Goal: Task Accomplishment & Management: Manage account settings

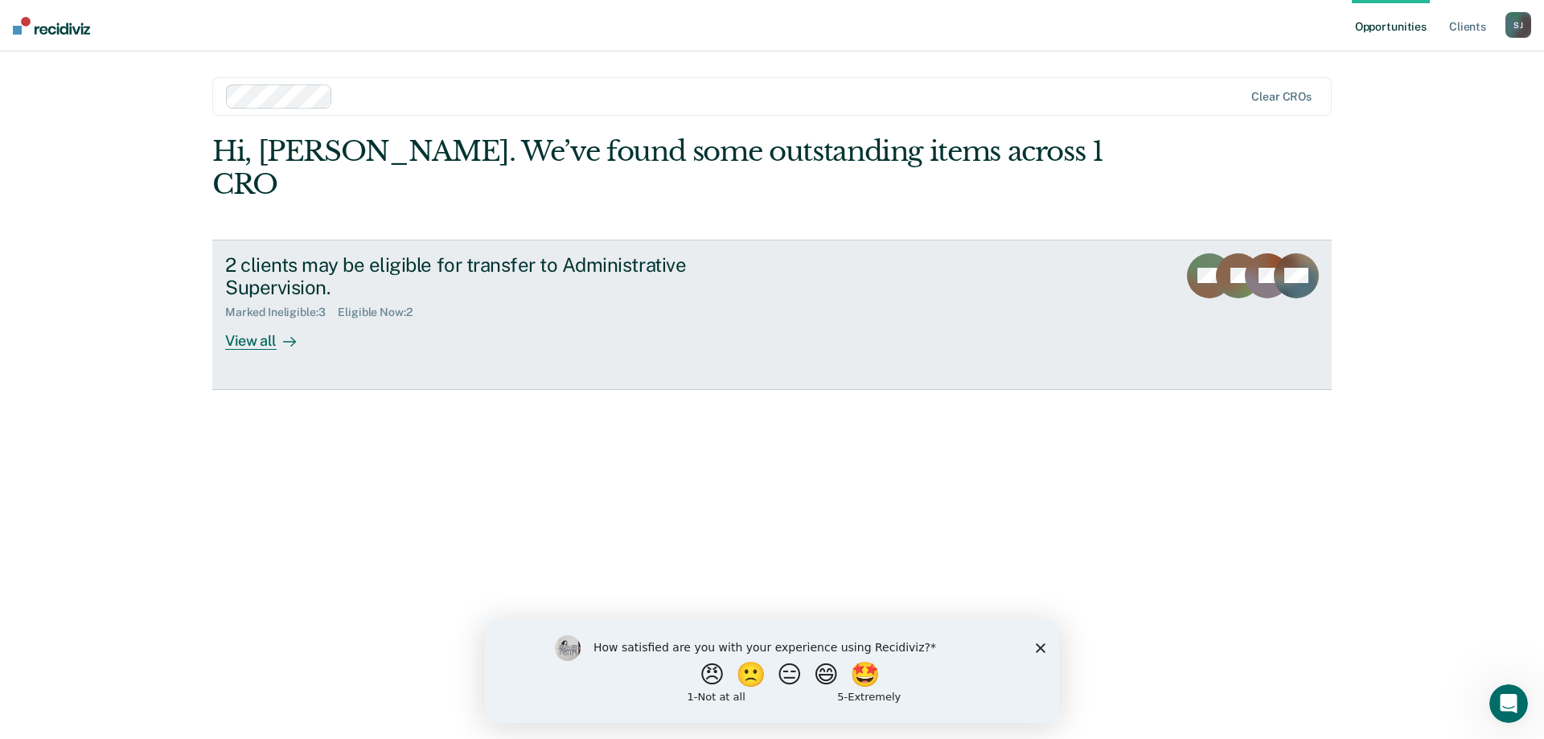
click at [261, 319] on div "View all" at bounding box center [270, 334] width 90 height 31
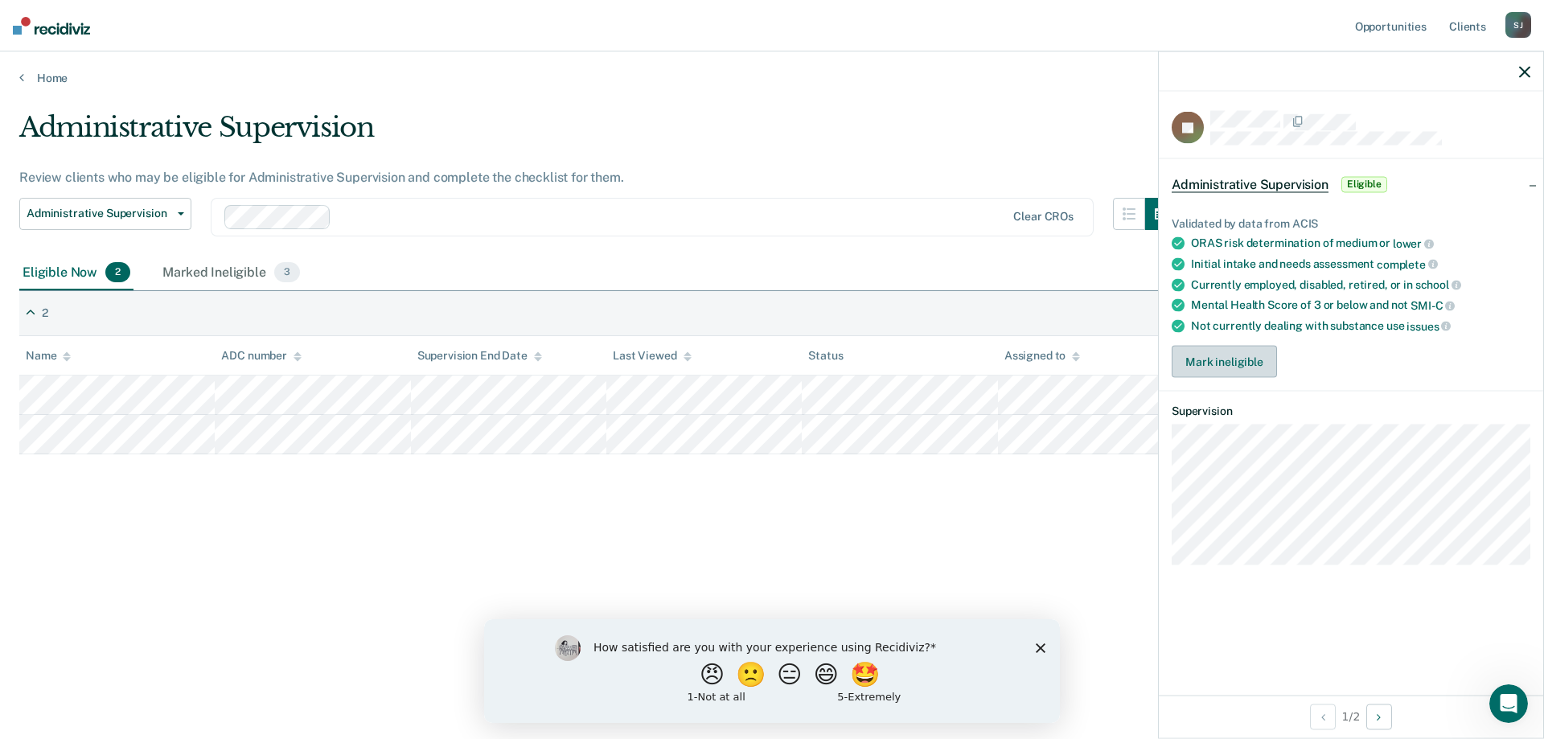
click at [1258, 366] on button "Mark ineligible" at bounding box center [1224, 362] width 105 height 32
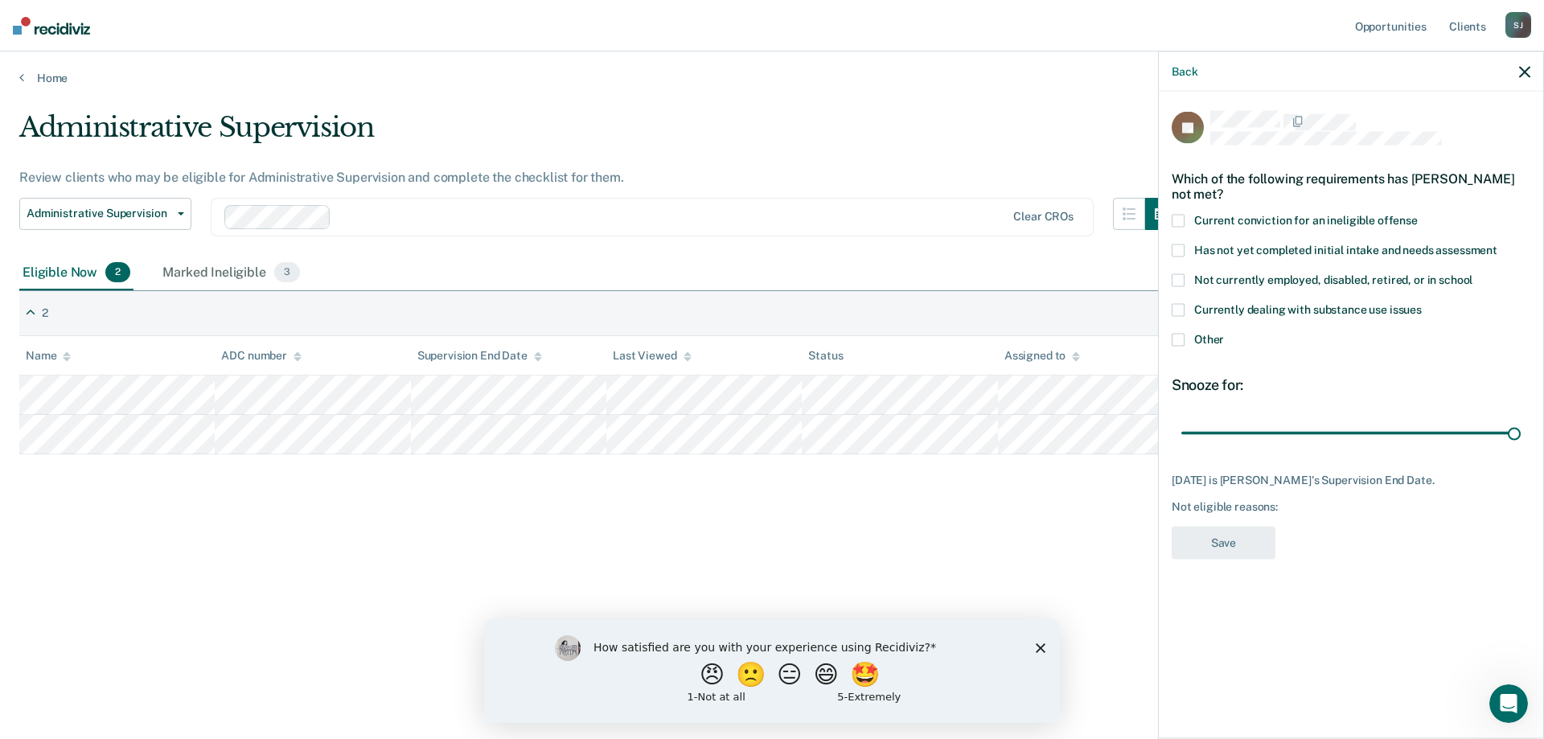
click at [1177, 274] on span at bounding box center [1178, 280] width 13 height 13
click at [1253, 527] on button "Save" at bounding box center [1224, 543] width 104 height 33
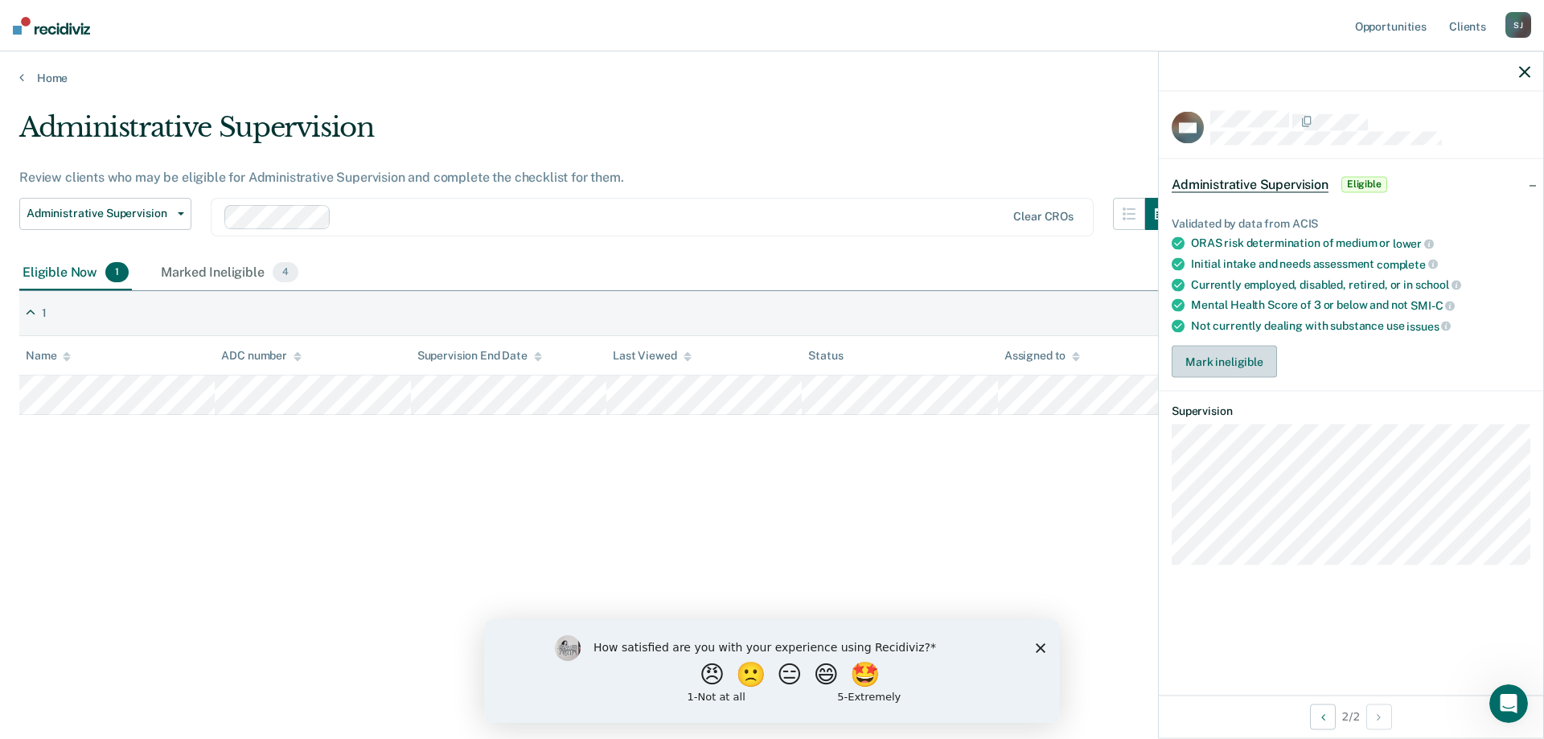
click at [1217, 361] on button "Mark ineligible" at bounding box center [1224, 362] width 105 height 32
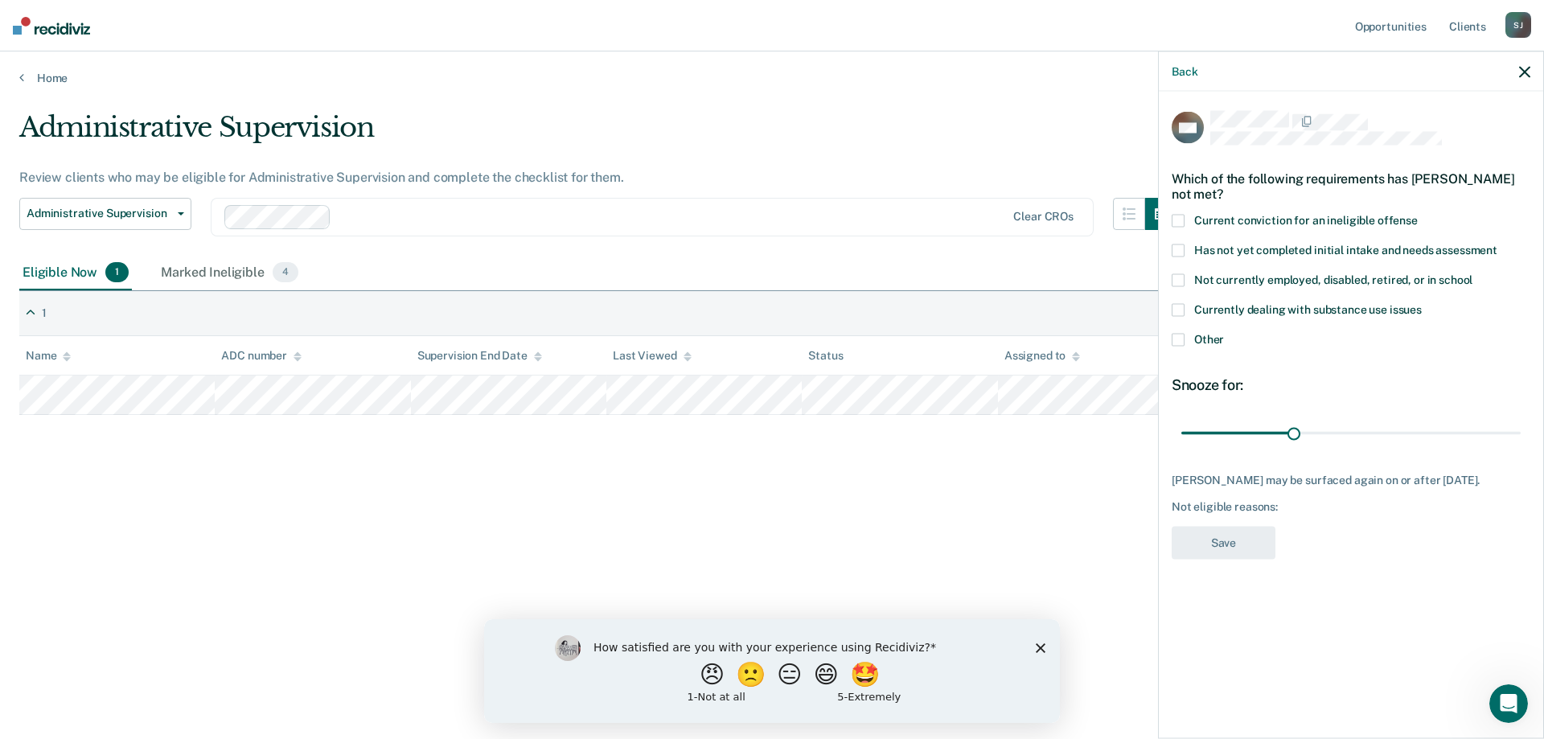
click at [1181, 338] on span at bounding box center [1178, 340] width 13 height 13
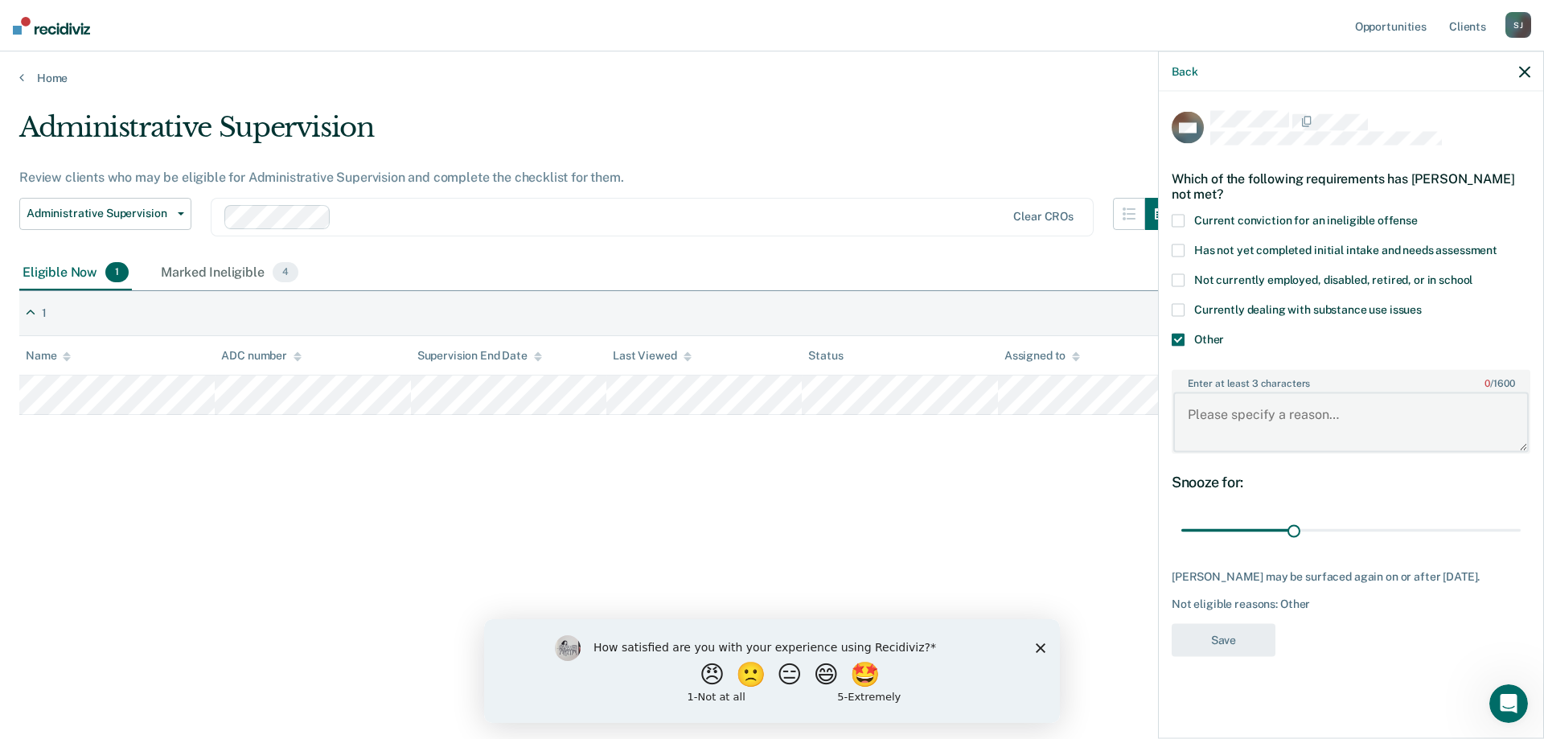
click at [1239, 417] on textarea "Enter at least 3 characters 0 / 1600" at bounding box center [1350, 422] width 355 height 60
click at [1272, 410] on textarea "Residing at NEw Freedom" at bounding box center [1350, 422] width 355 height 60
type textarea "Residing at [GEOGRAPHIC_DATA]"
click at [538, 356] on icon at bounding box center [538, 356] width 8 height 10
click at [1223, 639] on button "Save" at bounding box center [1224, 639] width 104 height 33
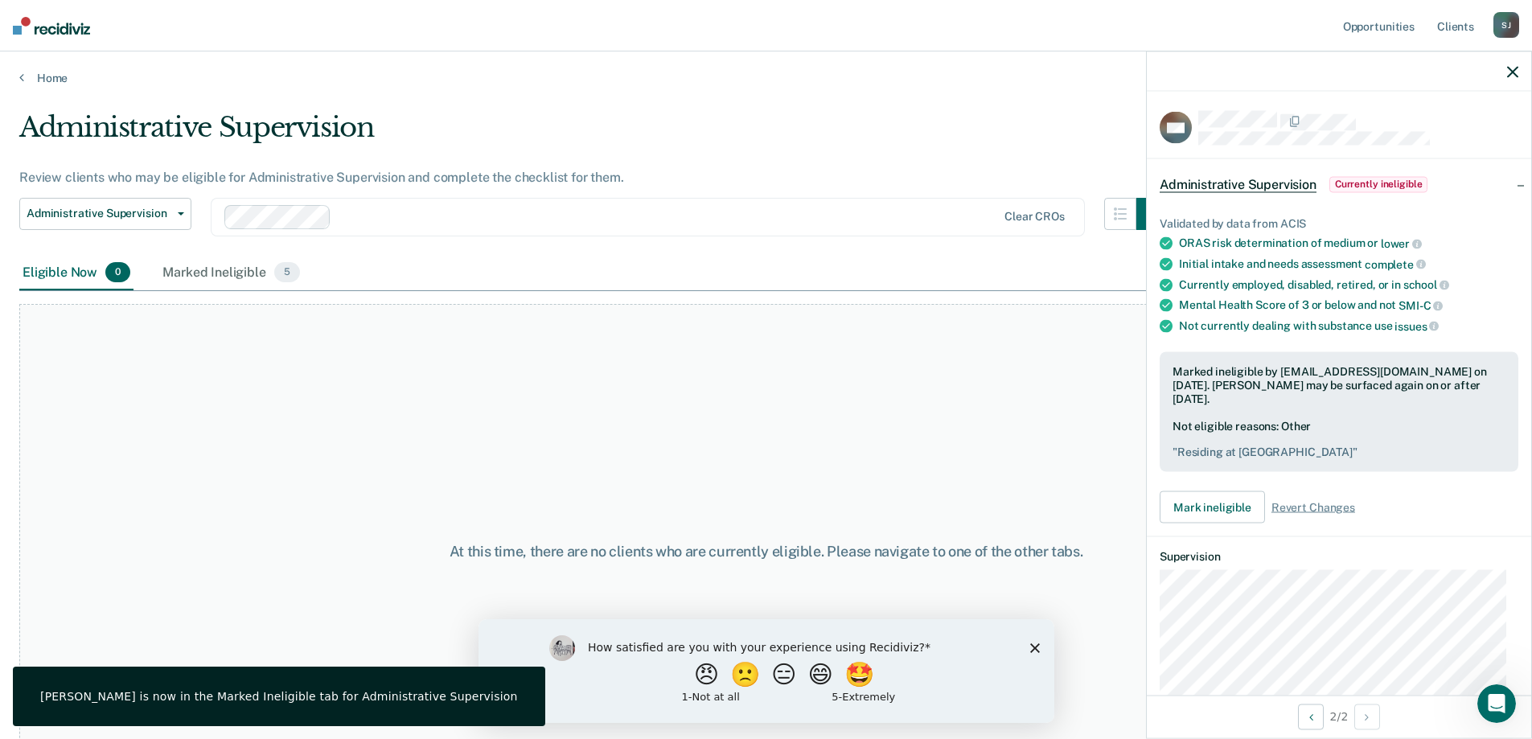
click at [1526, 76] on div at bounding box center [1339, 71] width 384 height 40
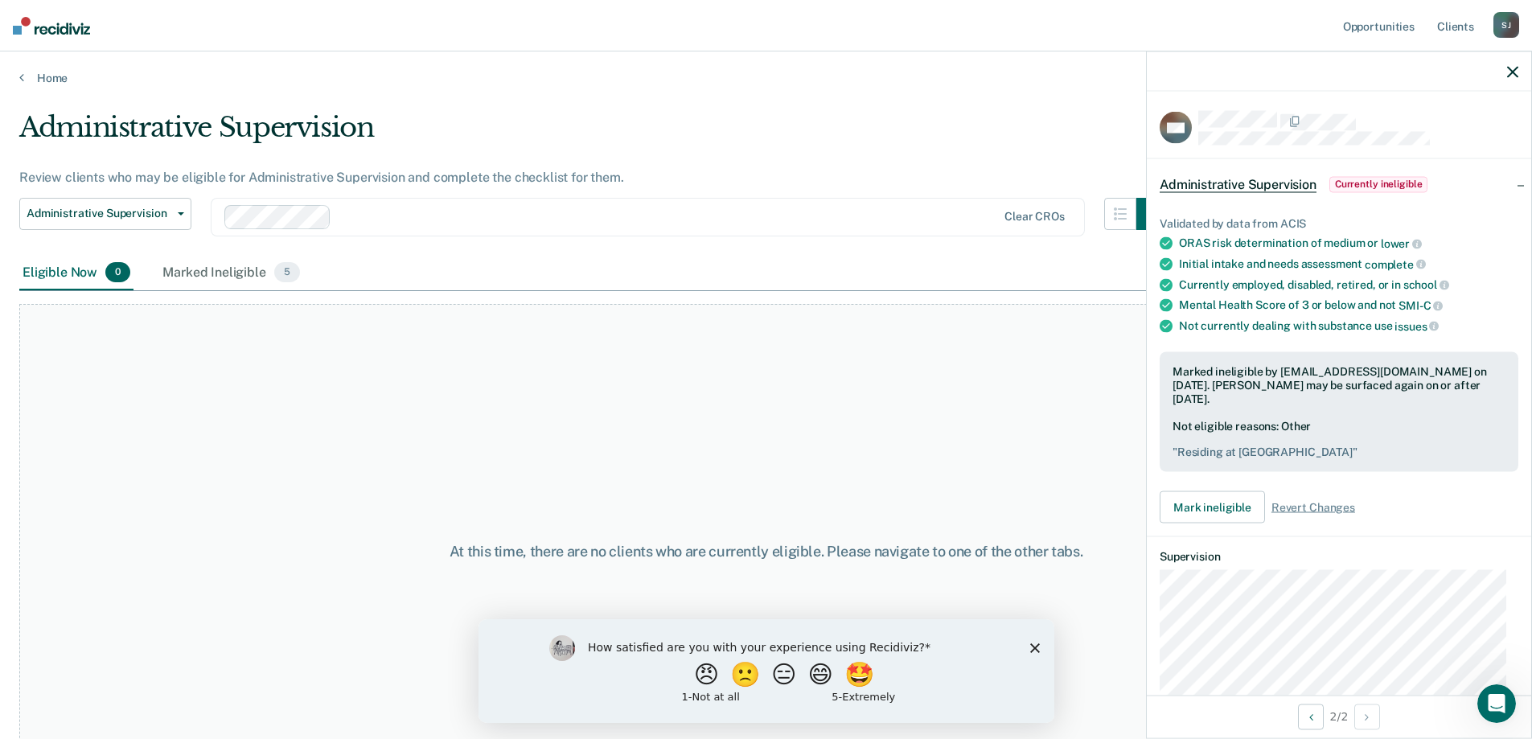
click at [1516, 71] on icon "button" at bounding box center [1512, 71] width 11 height 11
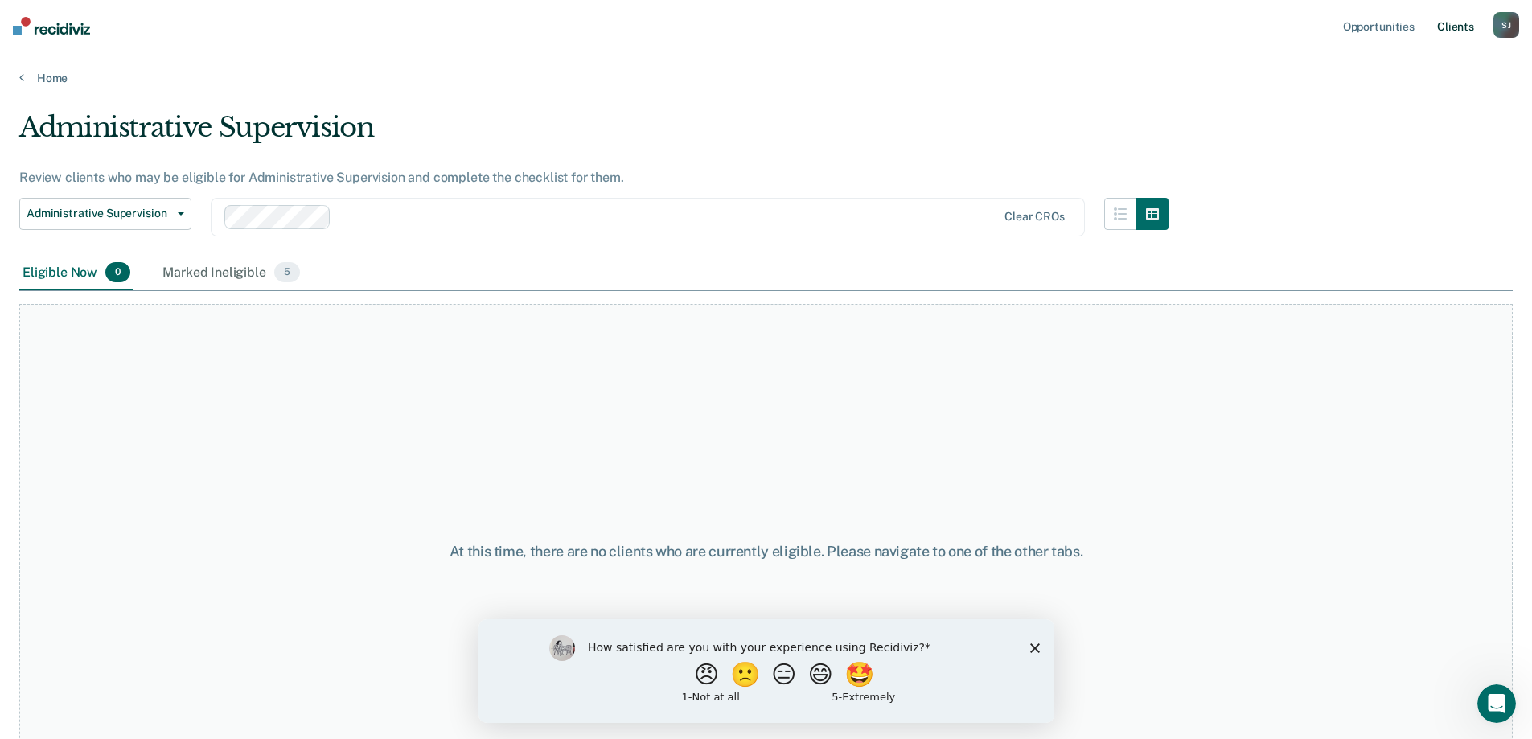
click at [1461, 27] on link "Client s" at bounding box center [1455, 25] width 43 height 51
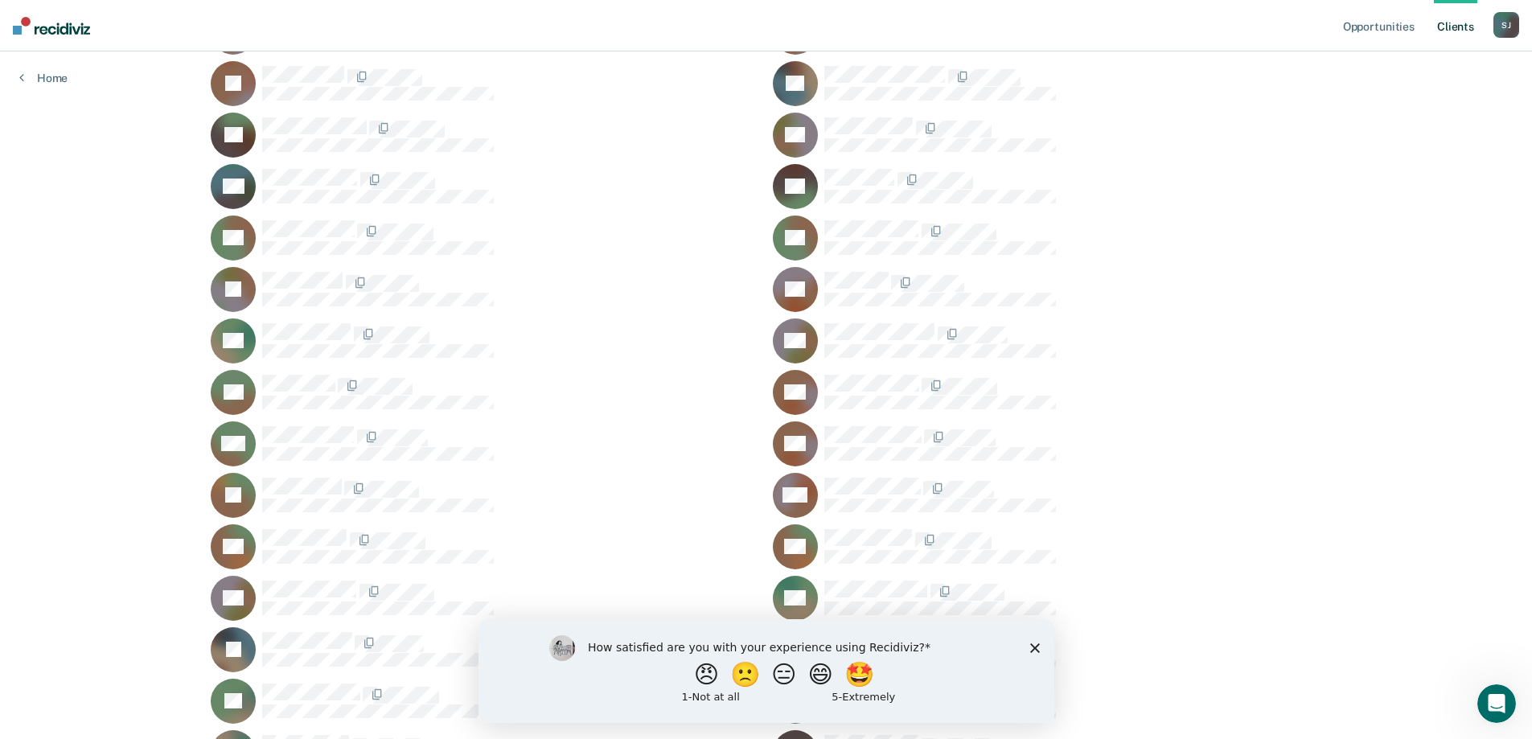
scroll to position [483, 0]
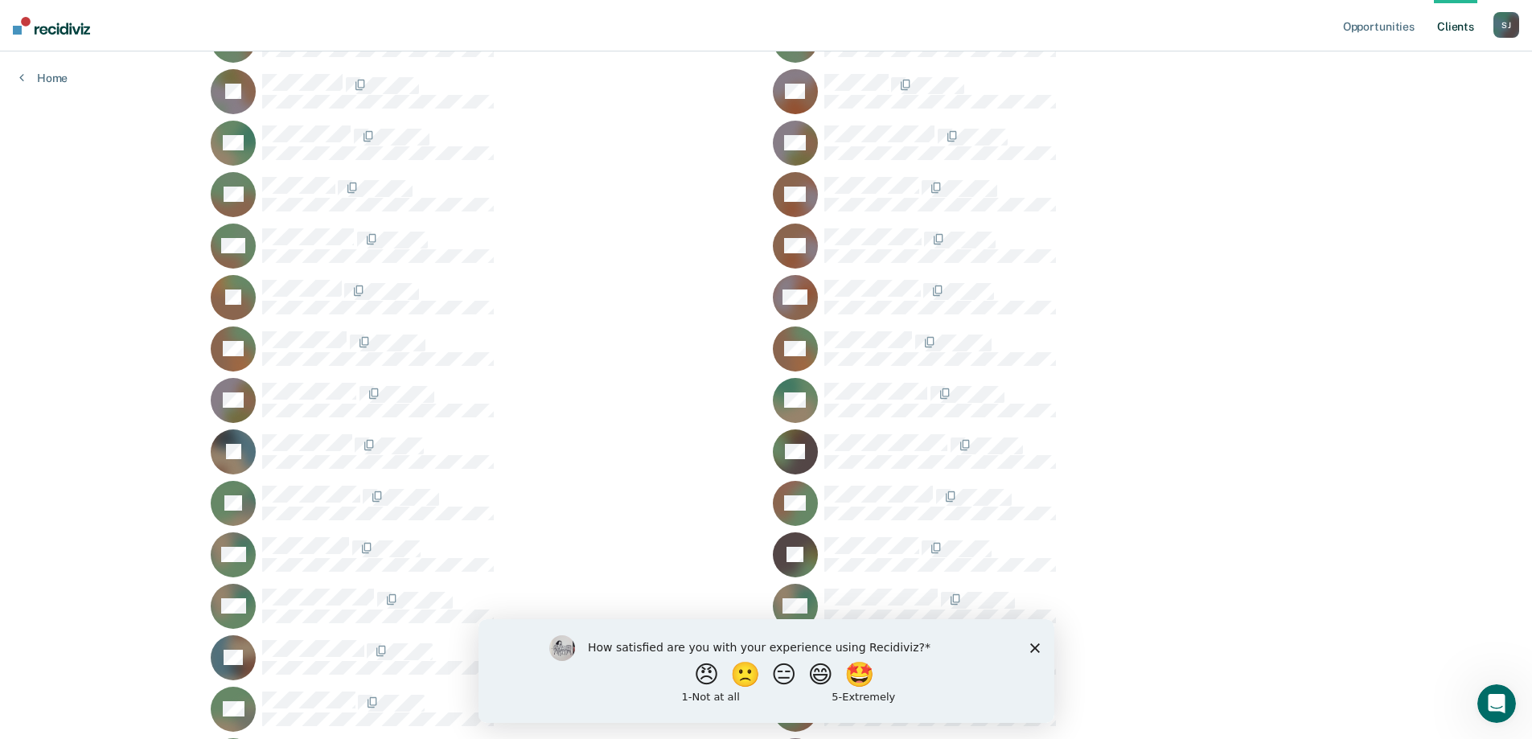
click at [1035, 638] on div "How satisfied are you with your experience using Recidiviz? 😠 🙁 😑 😄 🤩 1 - Not a…" at bounding box center [766, 670] width 576 height 104
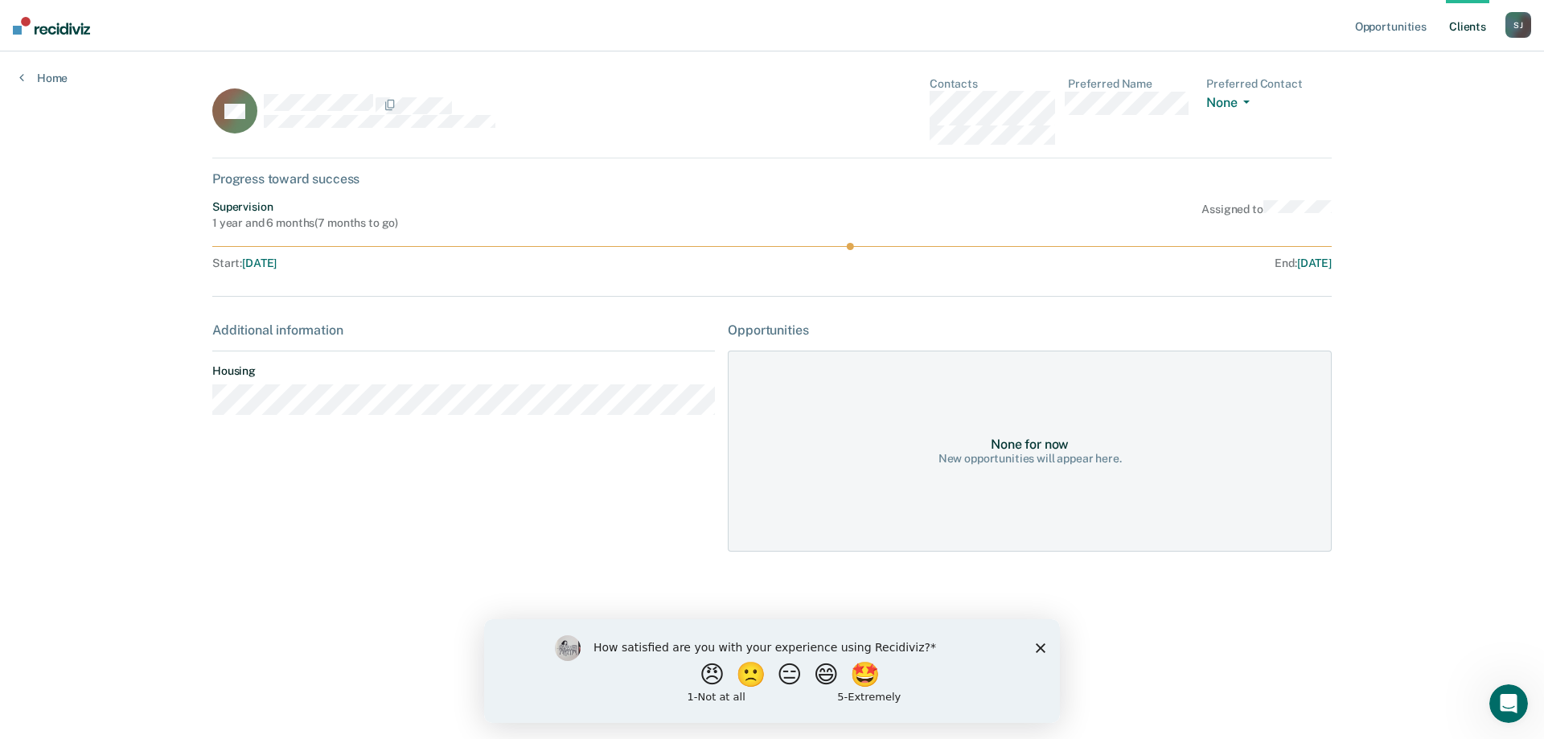
click at [398, 131] on div "AG" at bounding box center [463, 111] width 503 height 68
click at [1235, 100] on button "None" at bounding box center [1231, 104] width 50 height 18
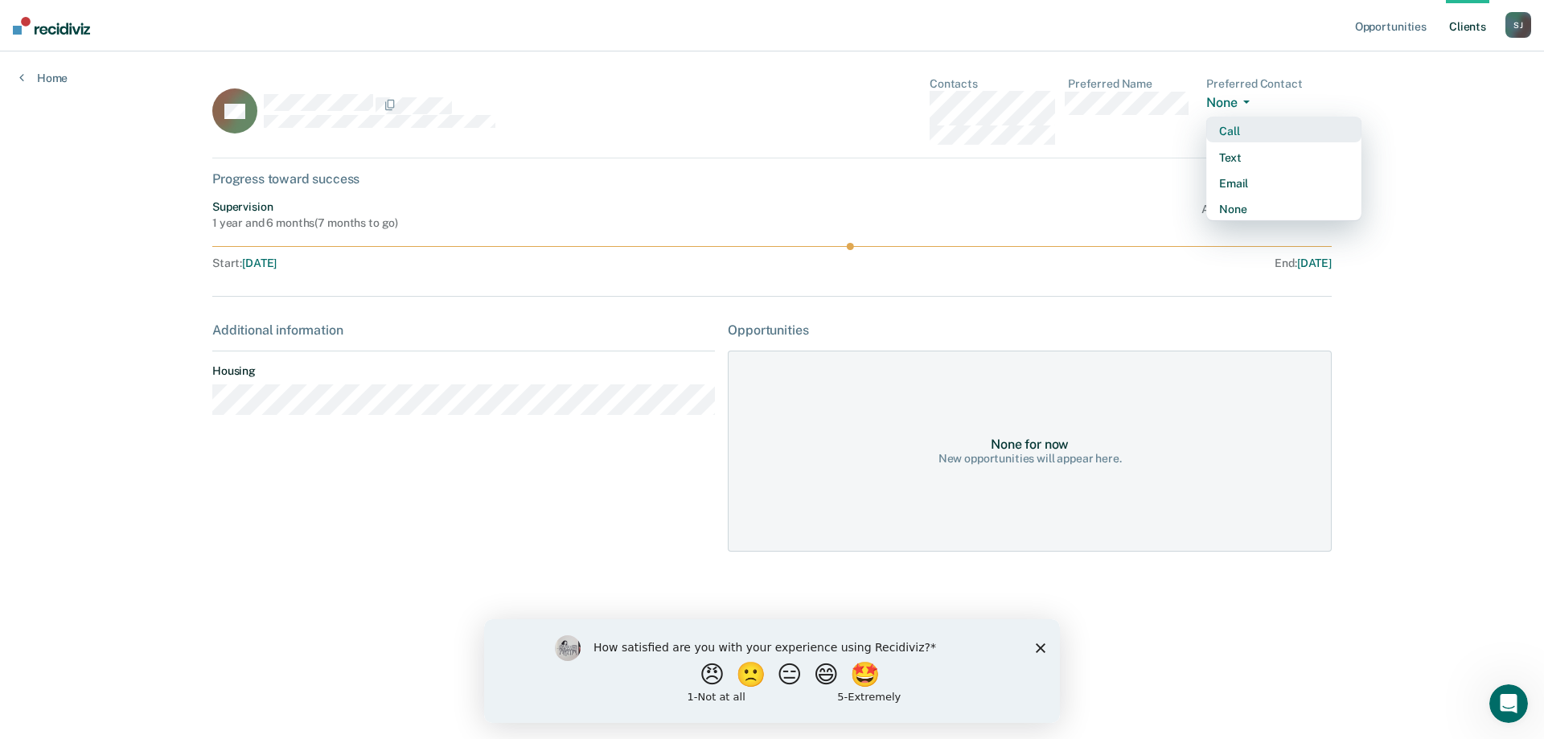
click at [1230, 130] on div "Call" at bounding box center [1283, 132] width 129 height 14
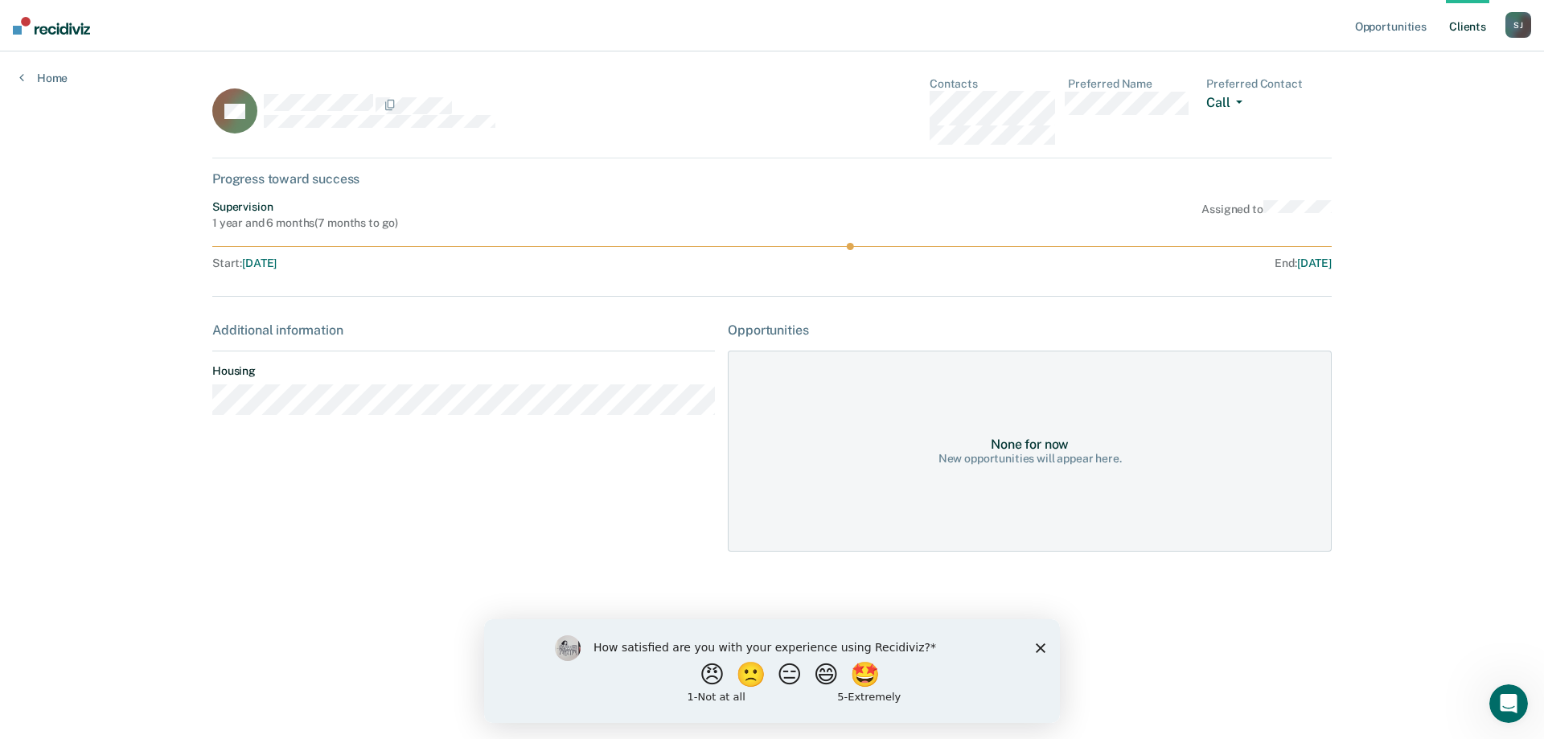
click at [1229, 100] on button "Call" at bounding box center [1227, 104] width 43 height 18
click at [1228, 208] on div "None" at bounding box center [1283, 210] width 129 height 14
click at [290, 233] on div "Supervision 1 year and 6 months ( 7 months to go ) Assigned to Start : [DATE] E…" at bounding box center [772, 235] width 1120 height 70
click at [314, 298] on div "AG Contacts Preferred Name Preferred Contact None Call Text Email None Progress…" at bounding box center [772, 324] width 1120 height 494
click at [1316, 259] on span "[DATE]" at bounding box center [1314, 263] width 35 height 13
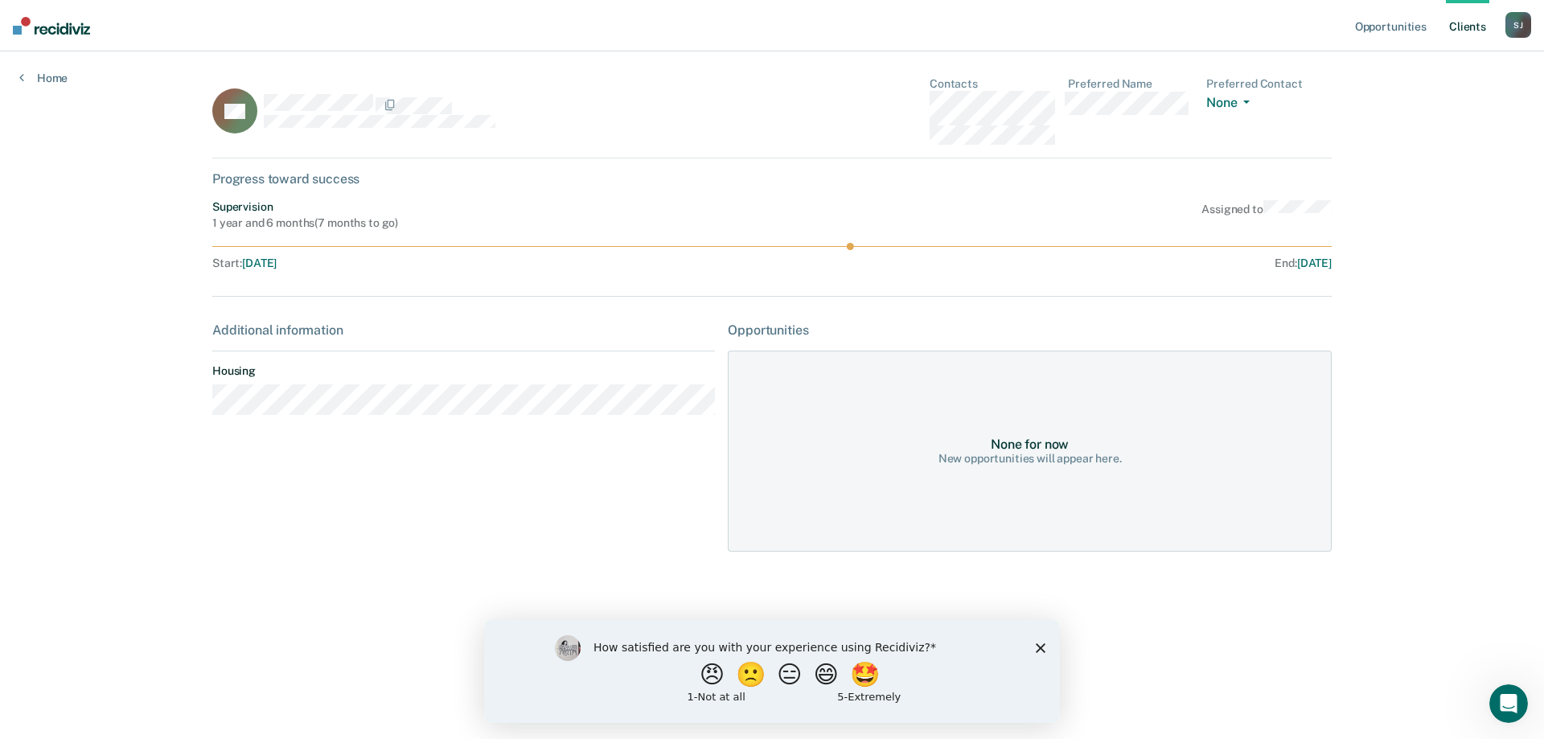
click at [251, 342] on div "Additional information Housing" at bounding box center [463, 375] width 503 height 105
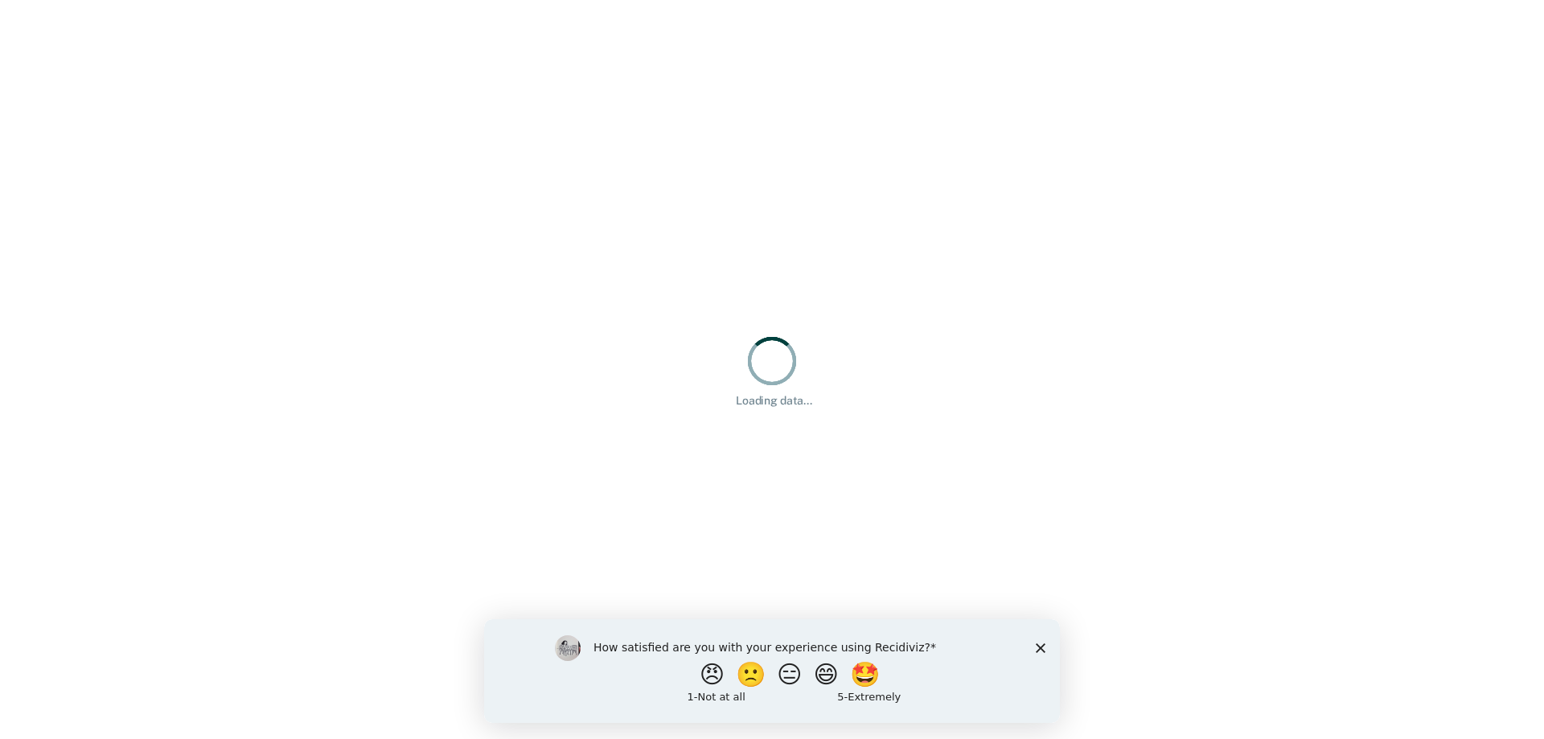
click at [1033, 646] on div "How satisfied are you with your experience using Recidiviz? 😠 🙁 😑 😄 🤩 1 - Not a…" at bounding box center [772, 670] width 576 height 104
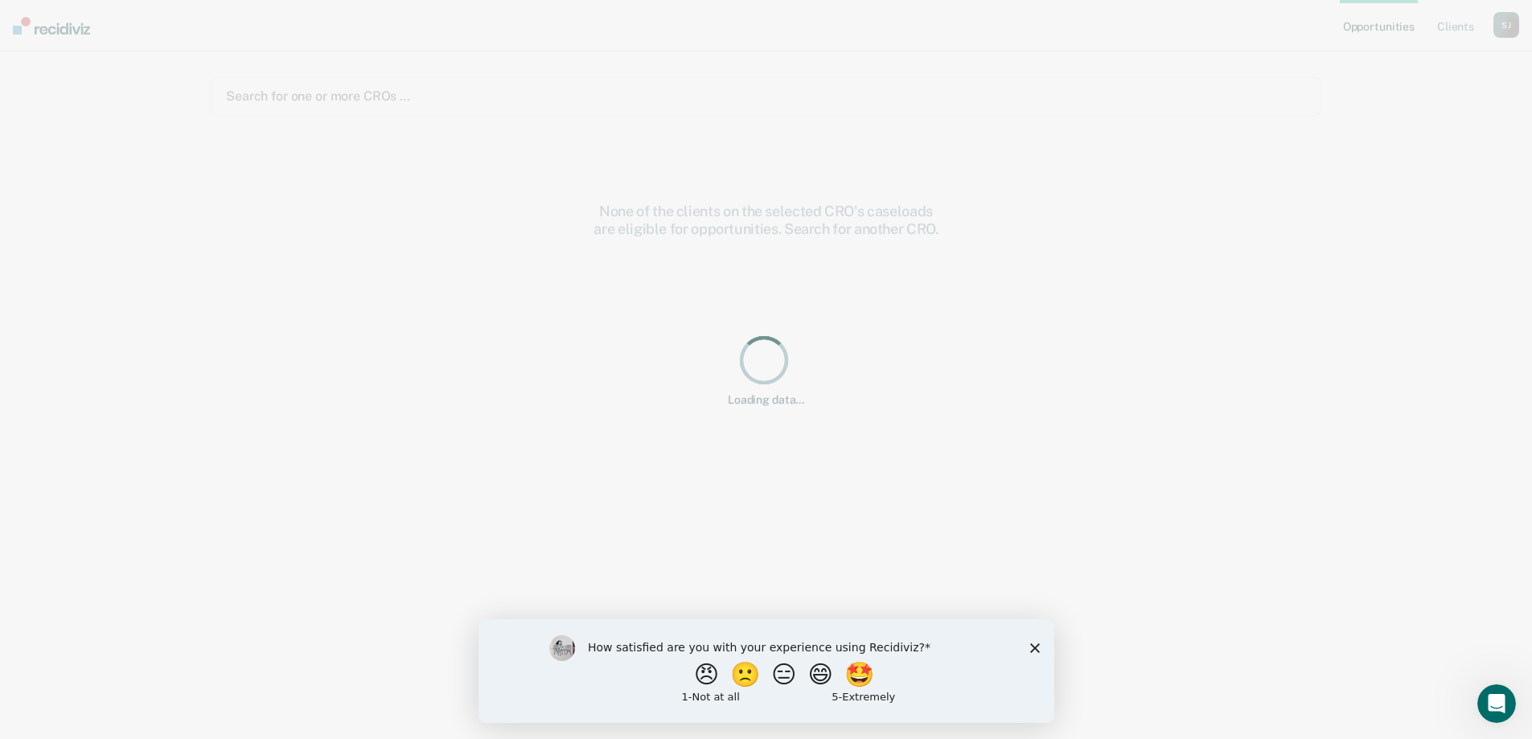
click at [1042, 649] on div "How satisfied are you with your experience using Recidiviz? 😠 🙁 😑 😄 🤩 1 - Not a…" at bounding box center [766, 670] width 576 height 104
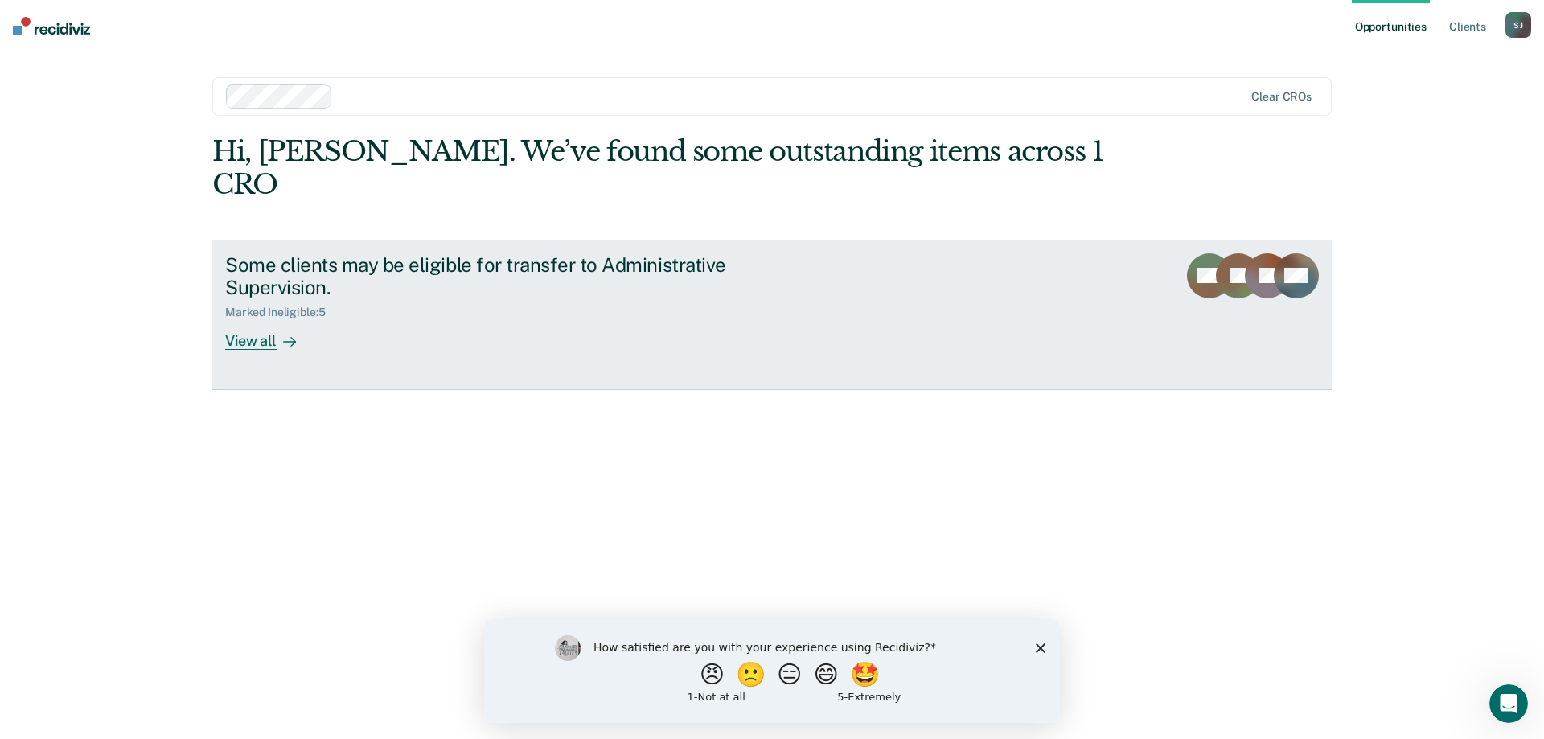
click at [220, 311] on link "Some clients may be eligible for transfer to Administrative Supervision. Marked…" at bounding box center [772, 315] width 1120 height 150
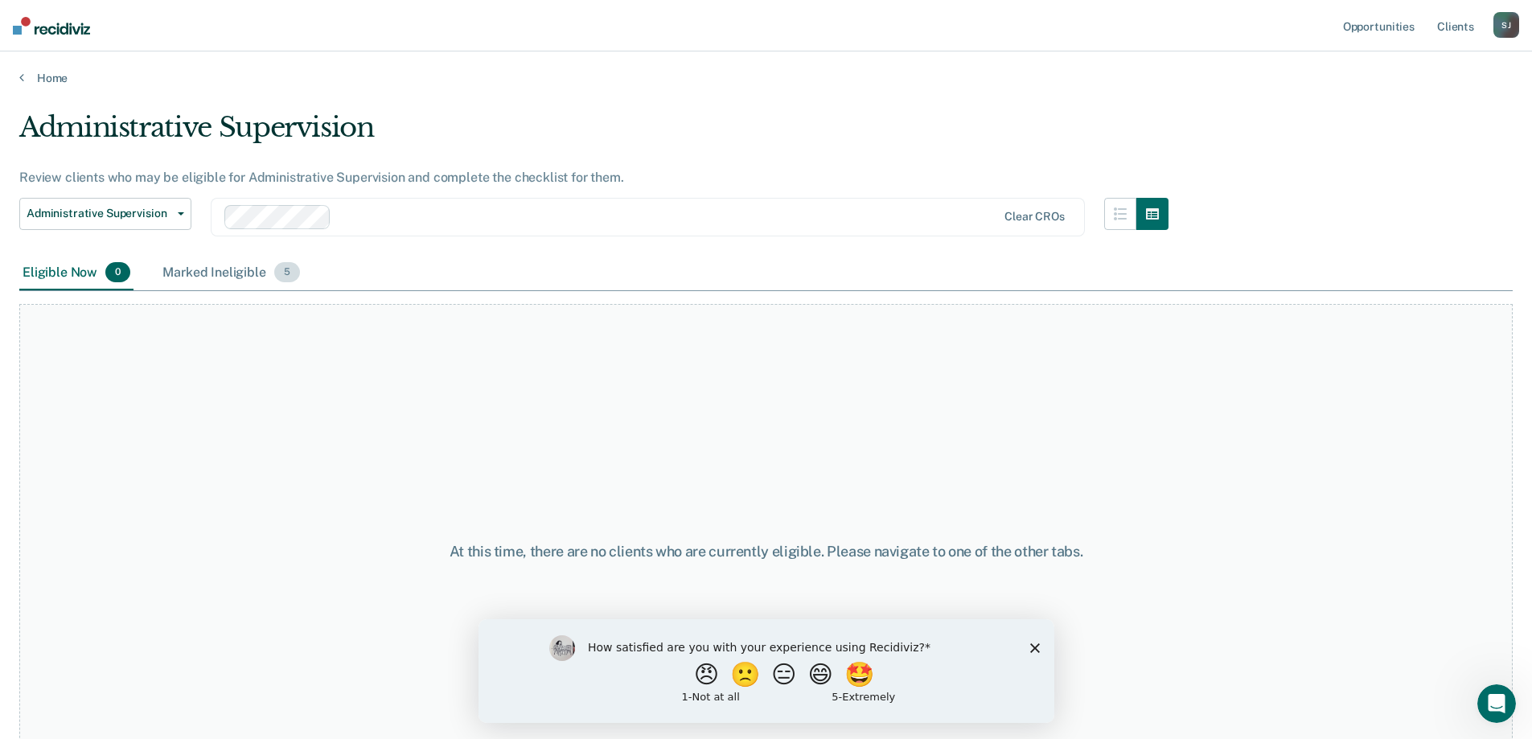
click at [247, 278] on div "Marked Ineligible 5" at bounding box center [231, 273] width 144 height 35
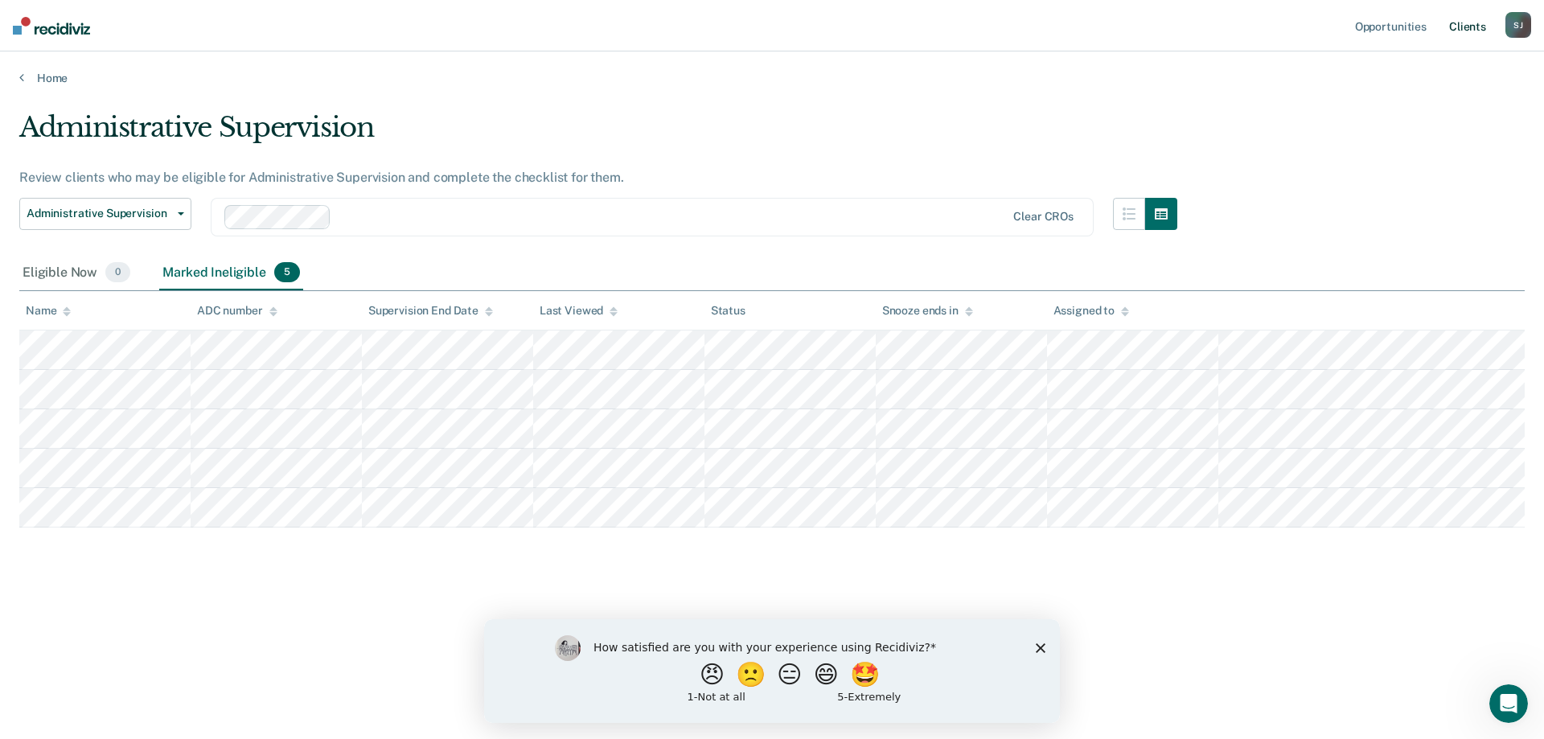
click at [1463, 24] on link "Client s" at bounding box center [1467, 25] width 43 height 51
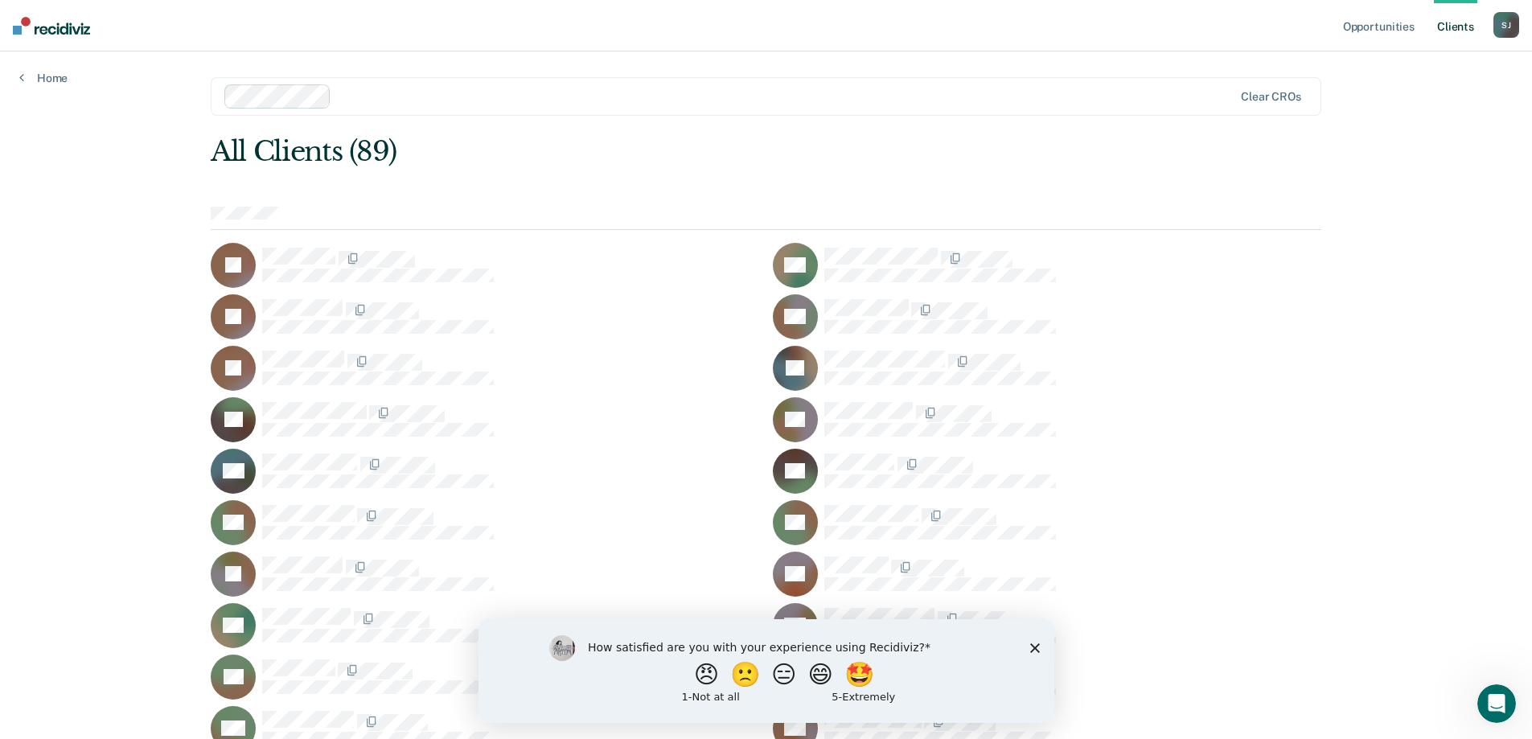
click at [1032, 651] on icon "Close survey" at bounding box center [1034, 648] width 10 height 10
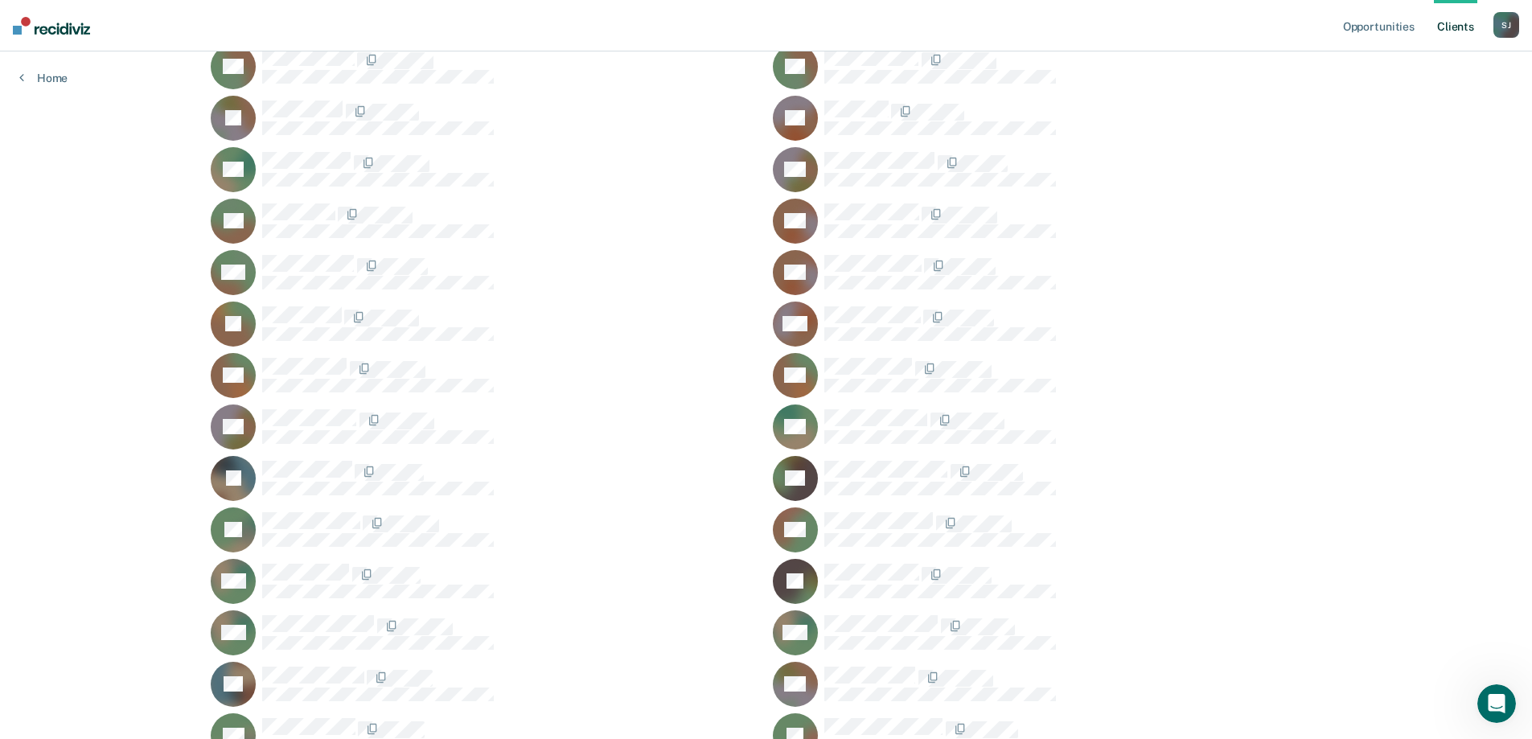
scroll to position [483, 0]
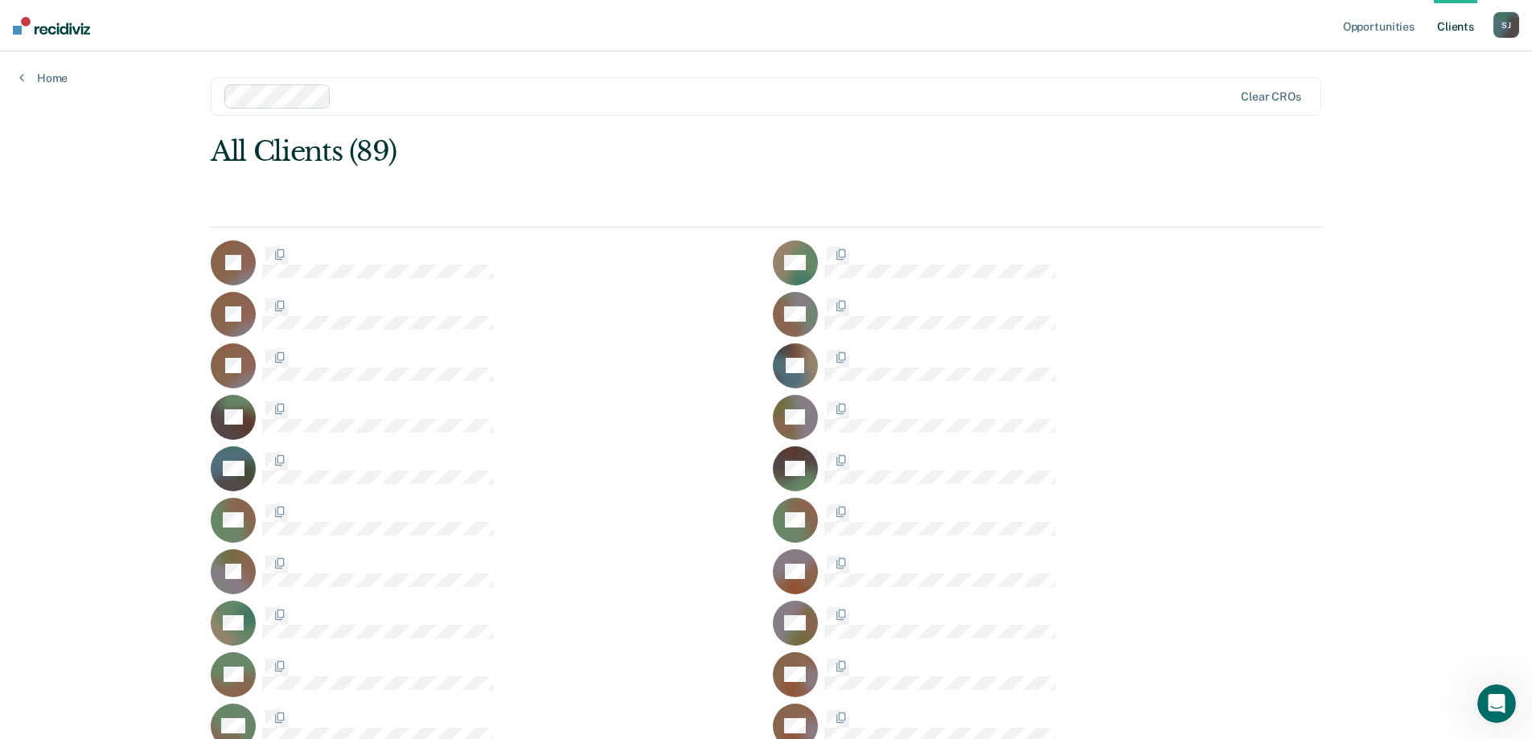
scroll to position [483, 0]
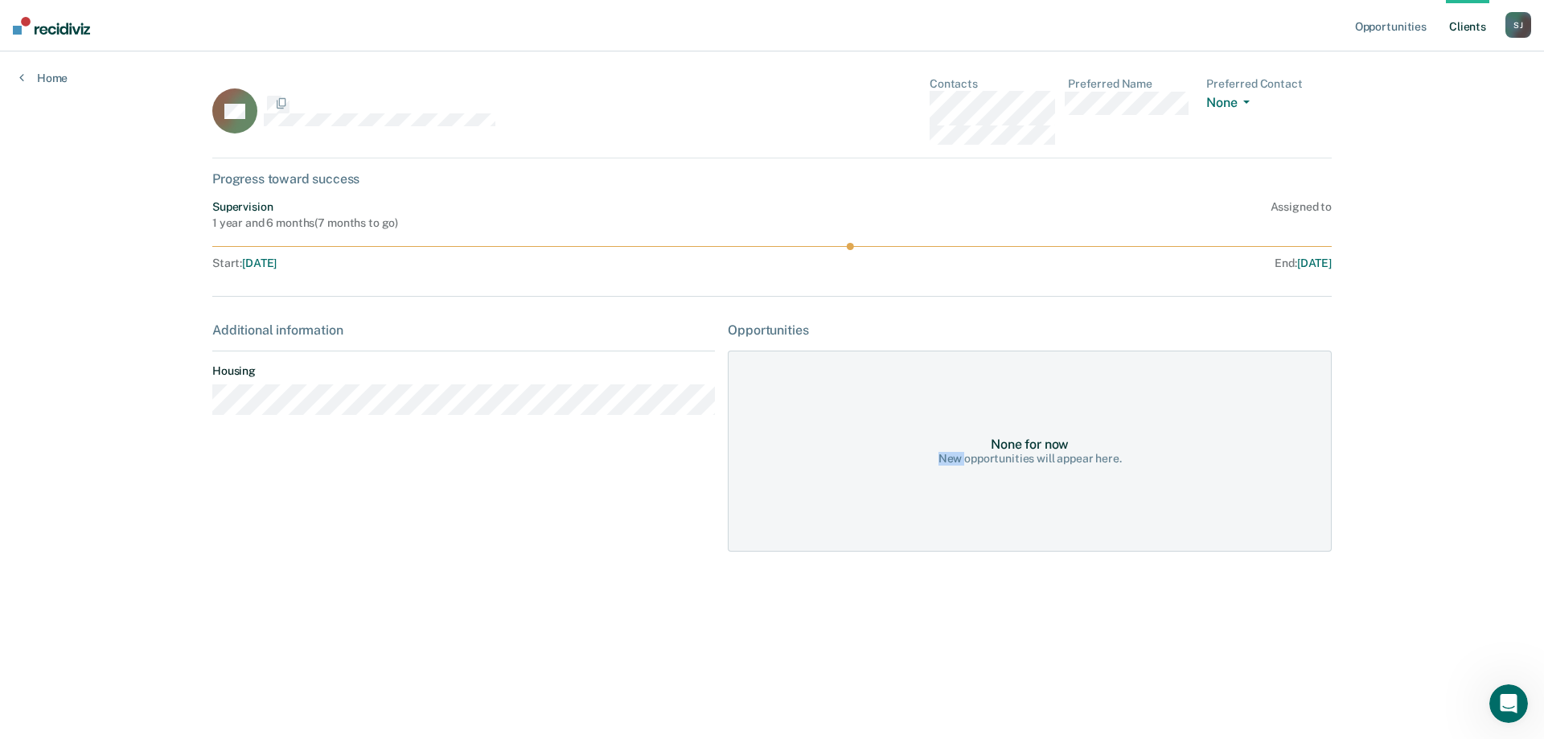
click at [869, 488] on div "None for now New opportunities will appear here." at bounding box center [1030, 451] width 604 height 201
